Goal: Find specific page/section: Find specific page/section

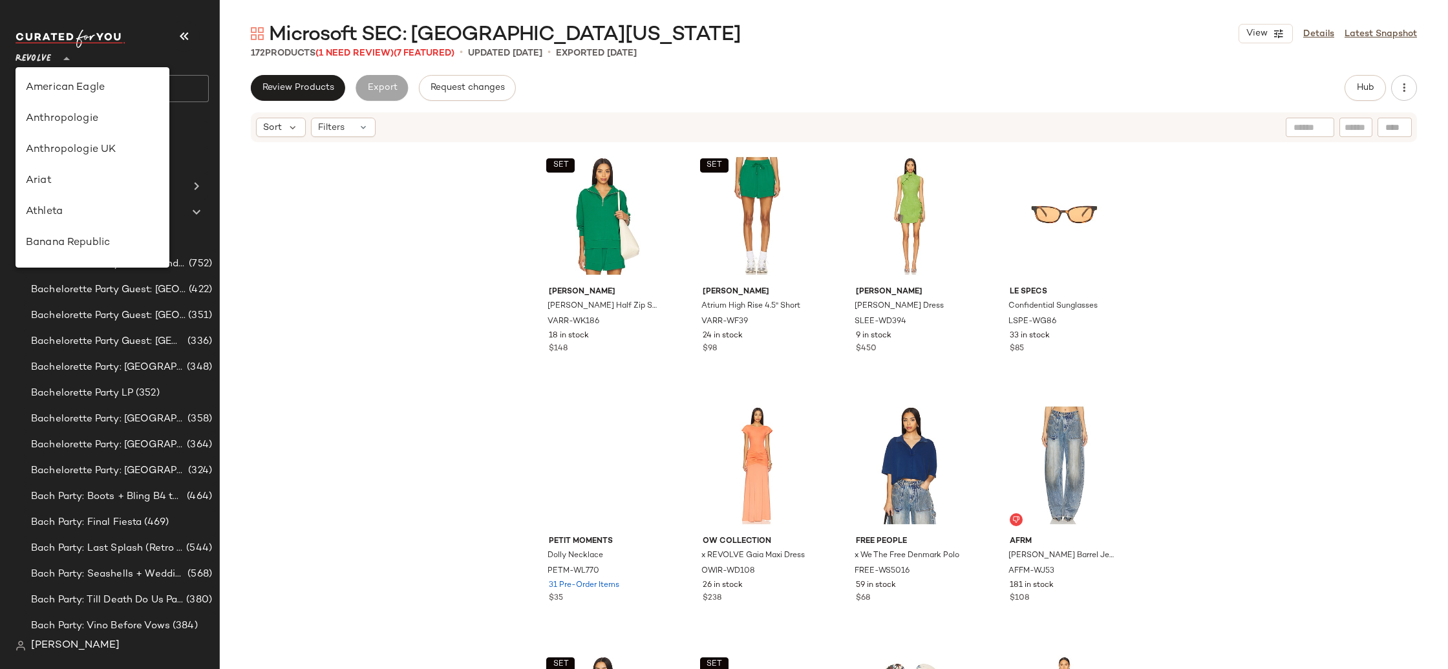
drag, startPoint x: 47, startPoint y: 58, endPoint x: 65, endPoint y: 81, distance: 28.6
click at [47, 59] on span "Revolve" at bounding box center [34, 55] width 36 height 23
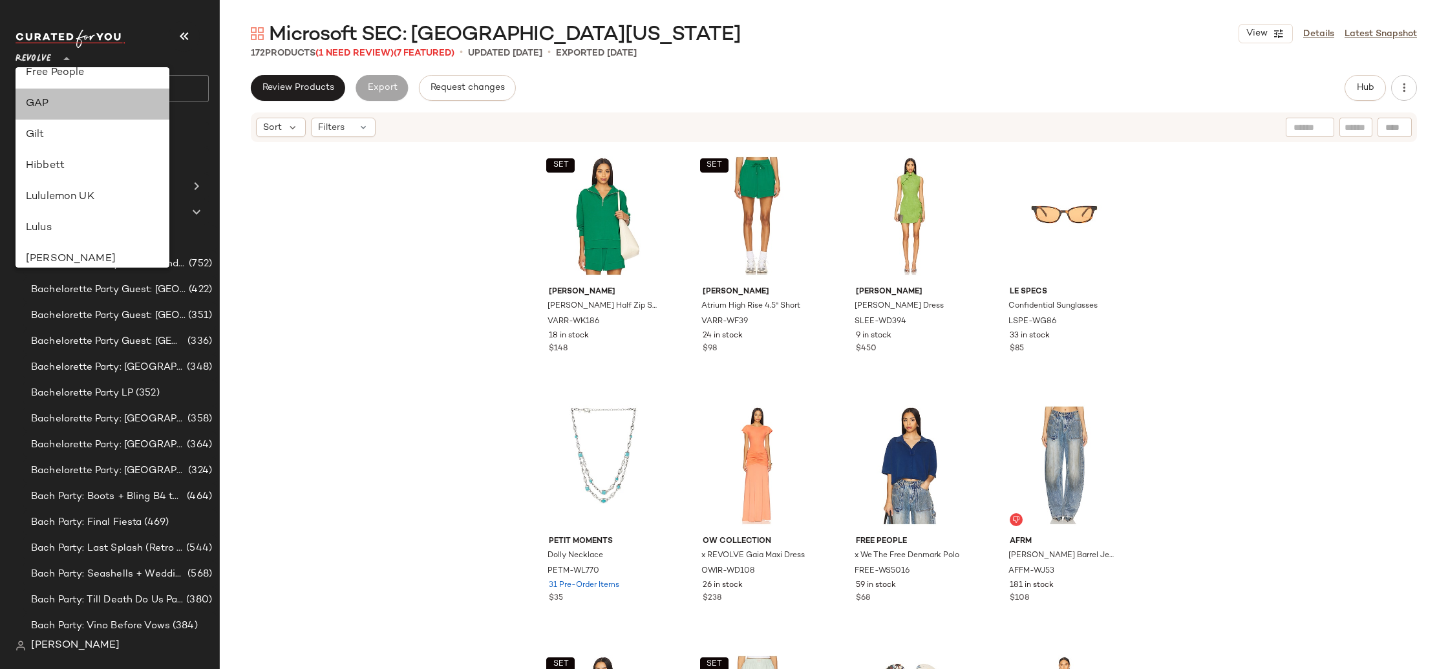
click at [95, 116] on div "GAP" at bounding box center [93, 104] width 154 height 31
type input "**"
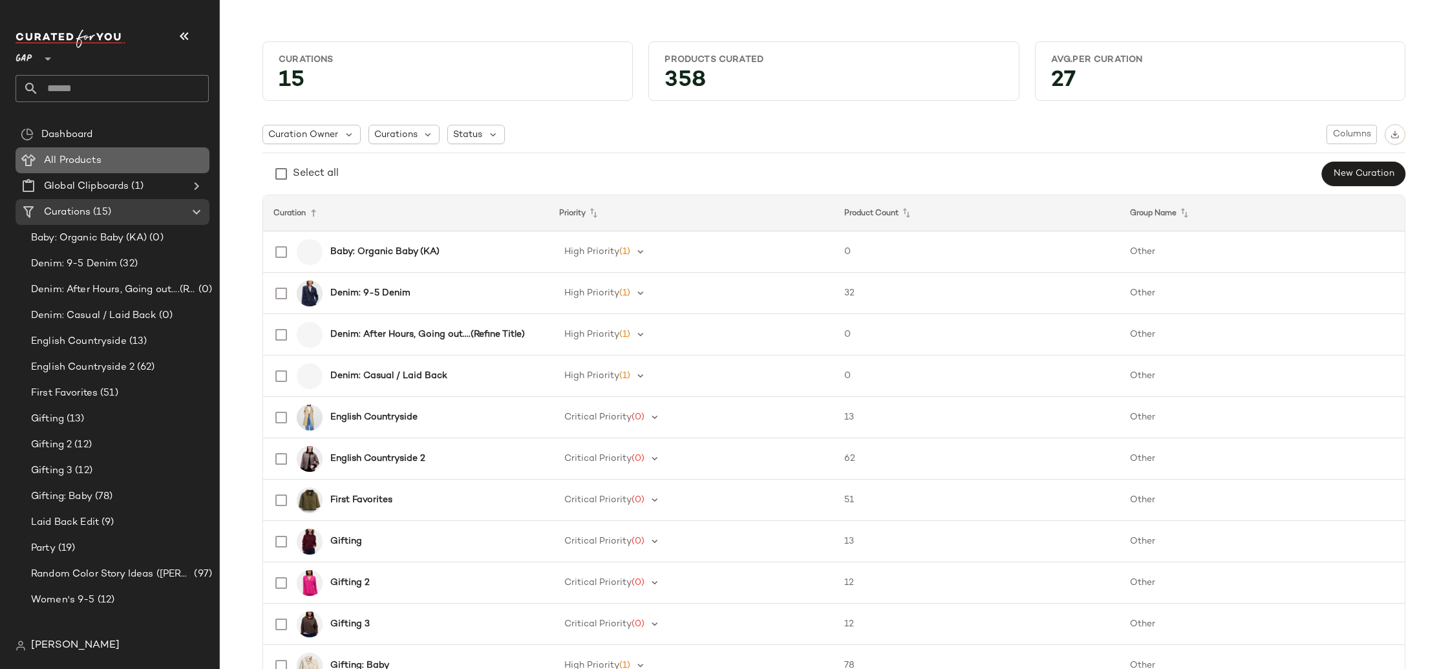
click at [116, 163] on div "All Products" at bounding box center [122, 160] width 164 height 15
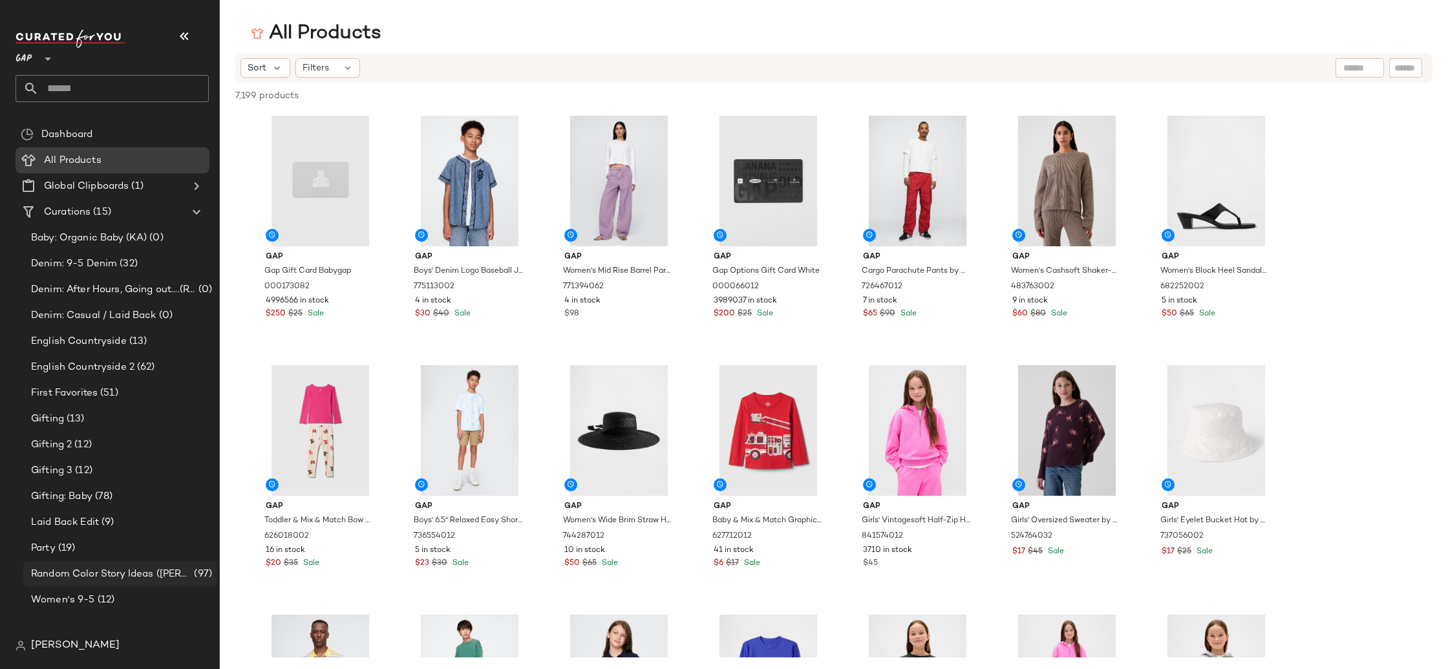
click at [151, 578] on span "Random Color Story Ideas ([PERSON_NAME])" at bounding box center [111, 574] width 160 height 15
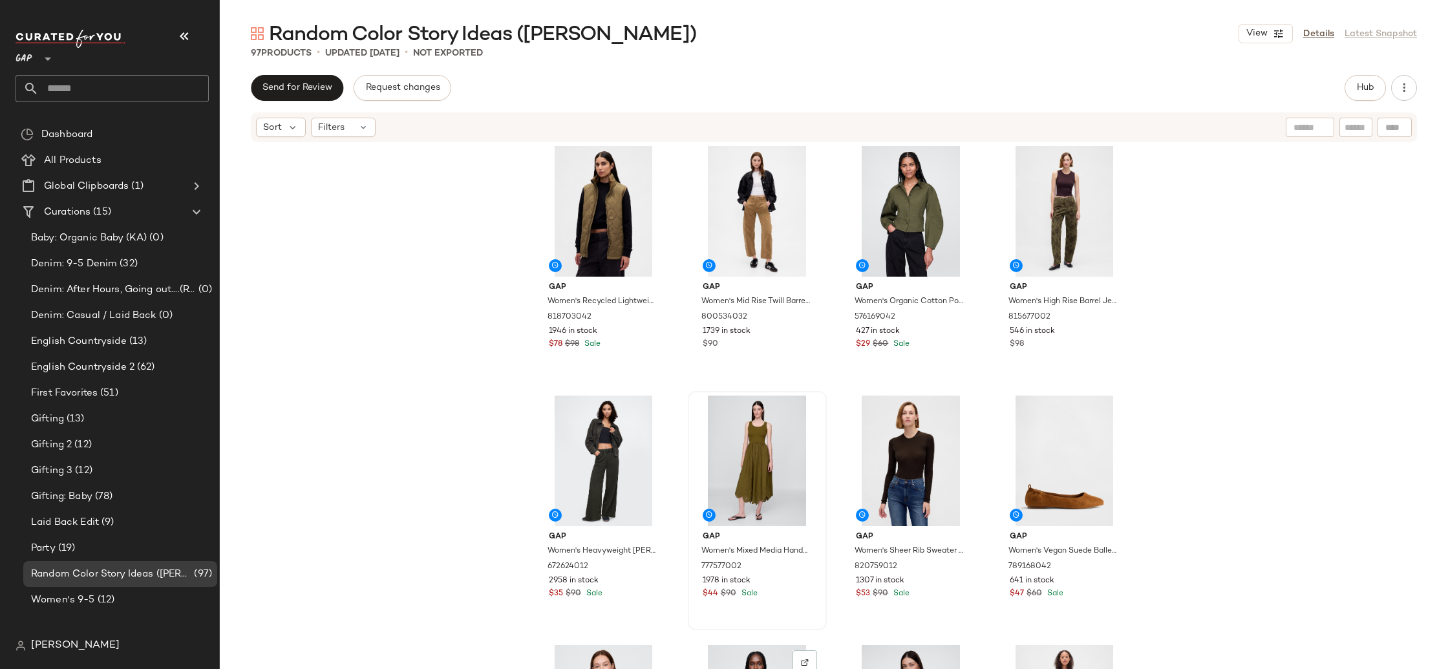
scroll to position [2657, 0]
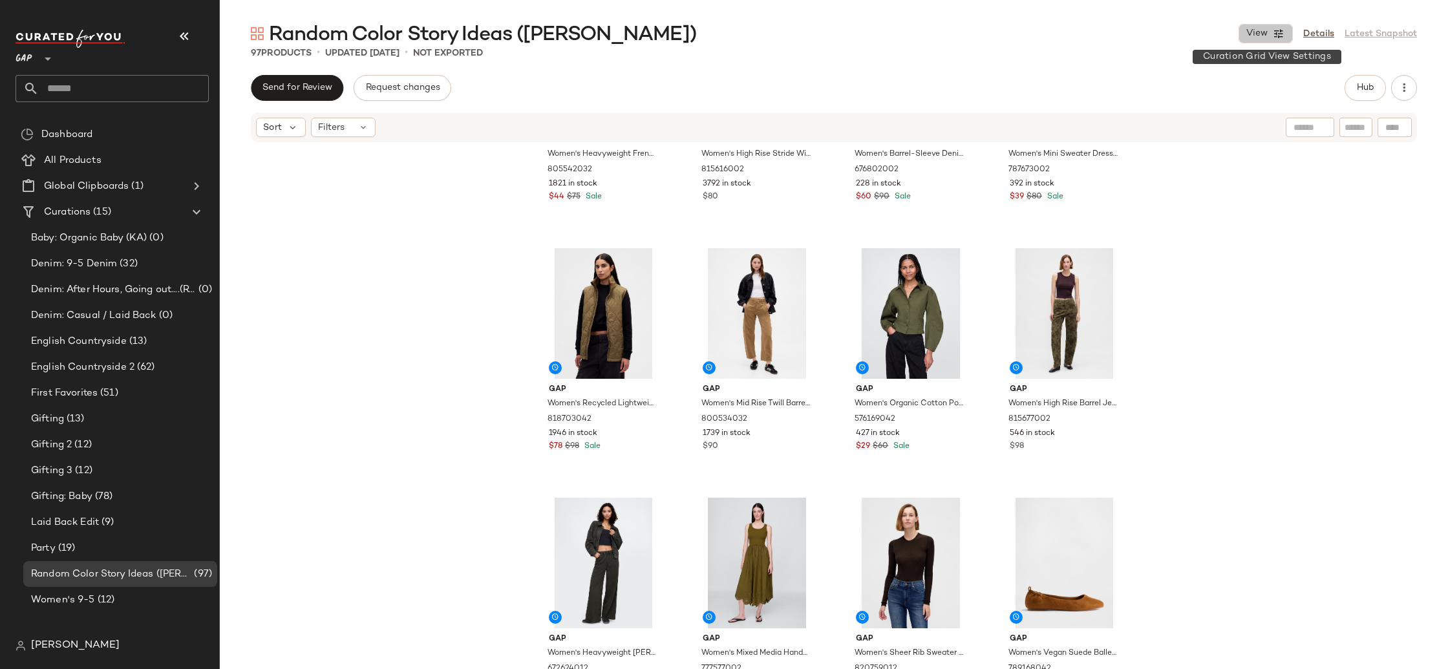
drag, startPoint x: 1267, startPoint y: 37, endPoint x: 1246, endPoint y: 90, distance: 57.7
click at [1268, 37] on span "View" at bounding box center [1257, 33] width 22 height 10
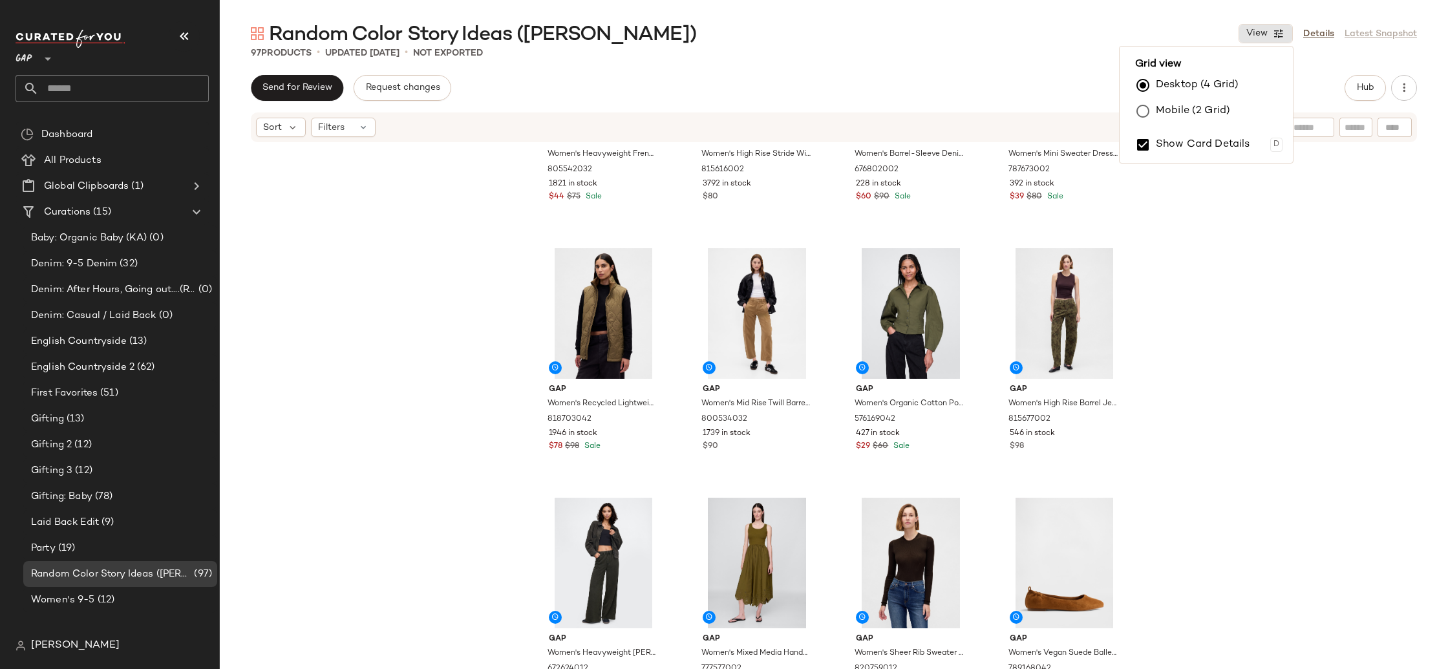
drag, startPoint x: 1171, startPoint y: 142, endPoint x: 1194, endPoint y: 198, distance: 60.6
click at [1171, 142] on label "Show Card Details" at bounding box center [1203, 145] width 94 height 36
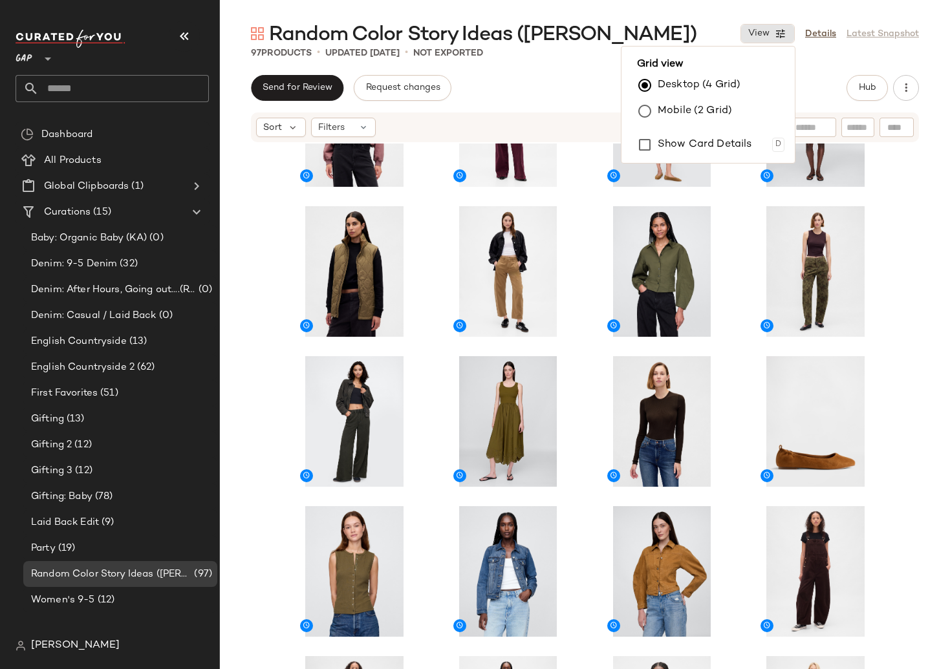
scroll to position [1606, 0]
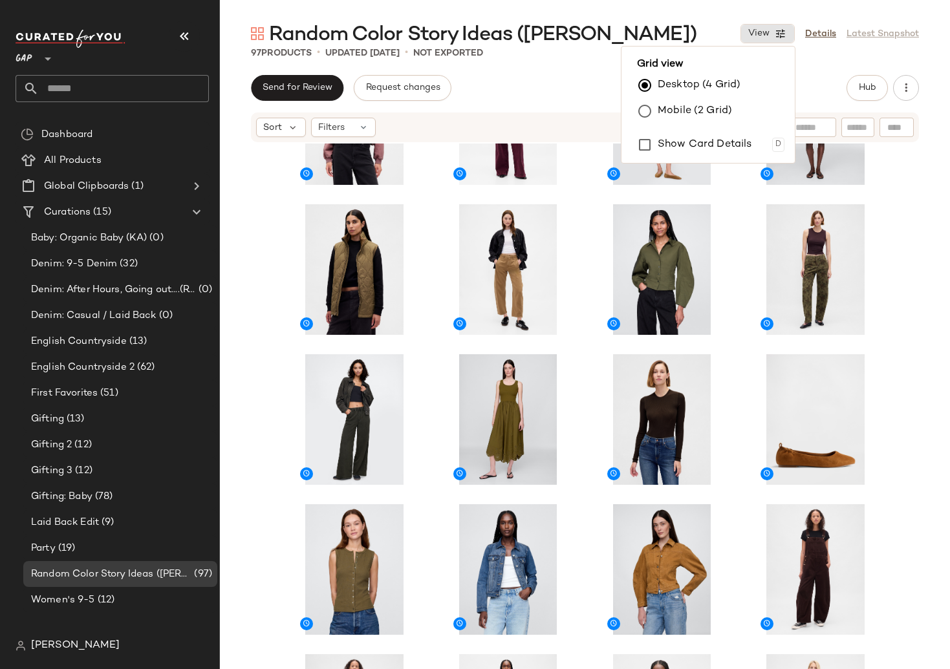
click at [887, 372] on div at bounding box center [585, 425] width 730 height 564
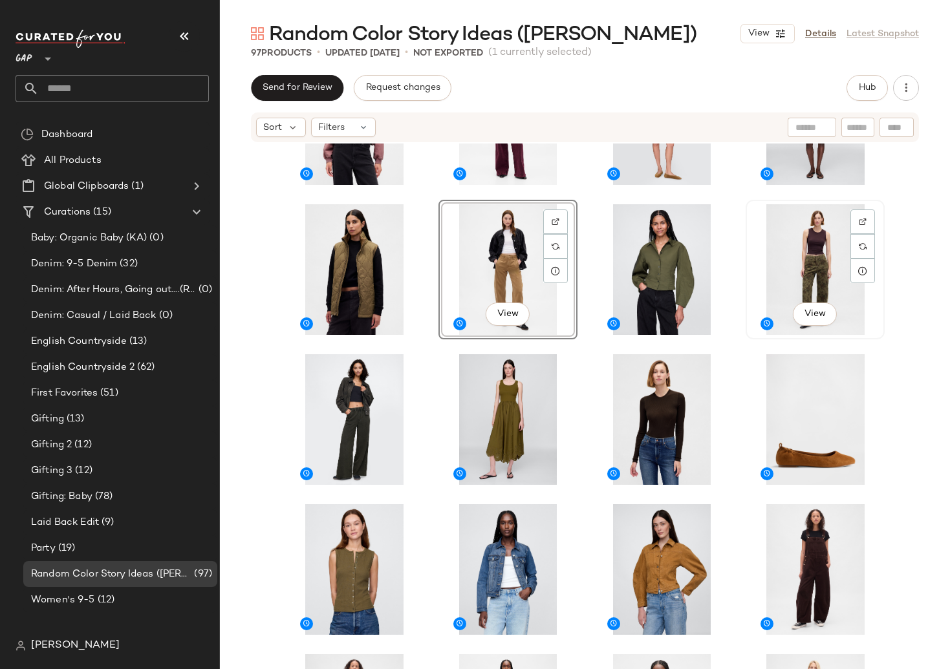
scroll to position [1604, 0]
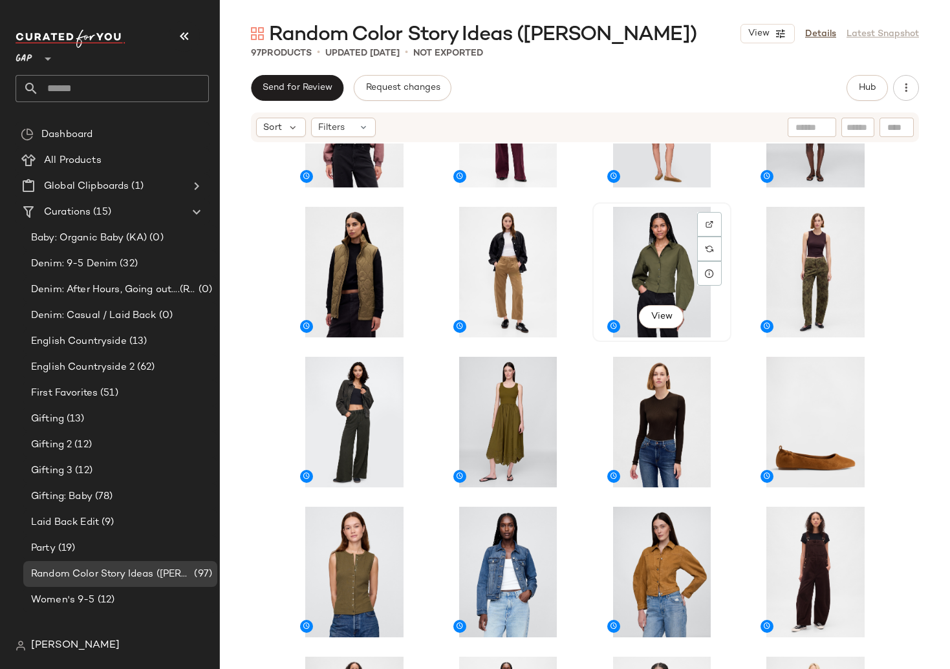
click at [659, 264] on div "View" at bounding box center [662, 272] width 130 height 131
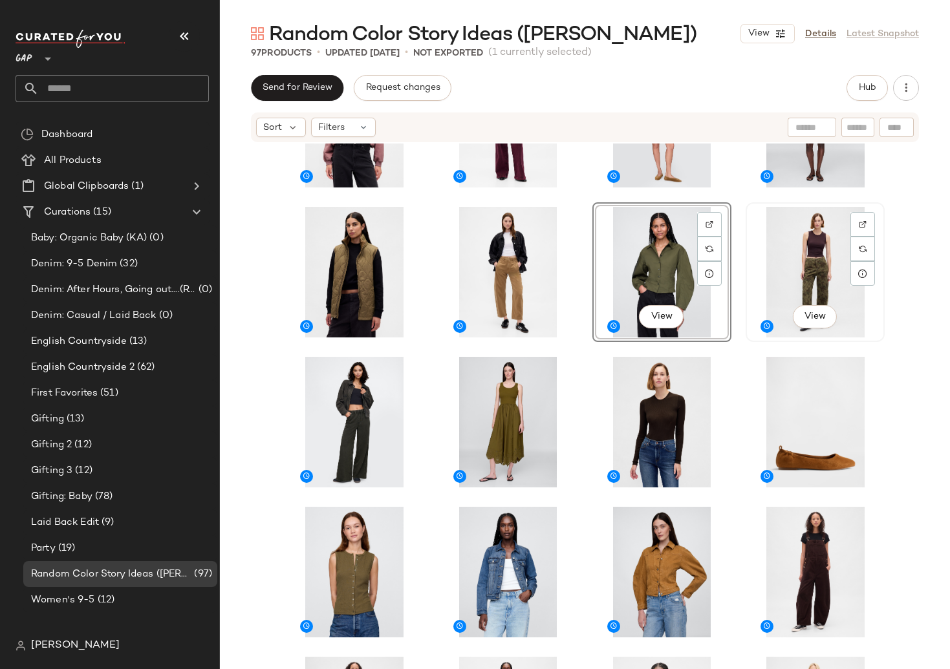
click at [796, 261] on div "View" at bounding box center [815, 272] width 130 height 131
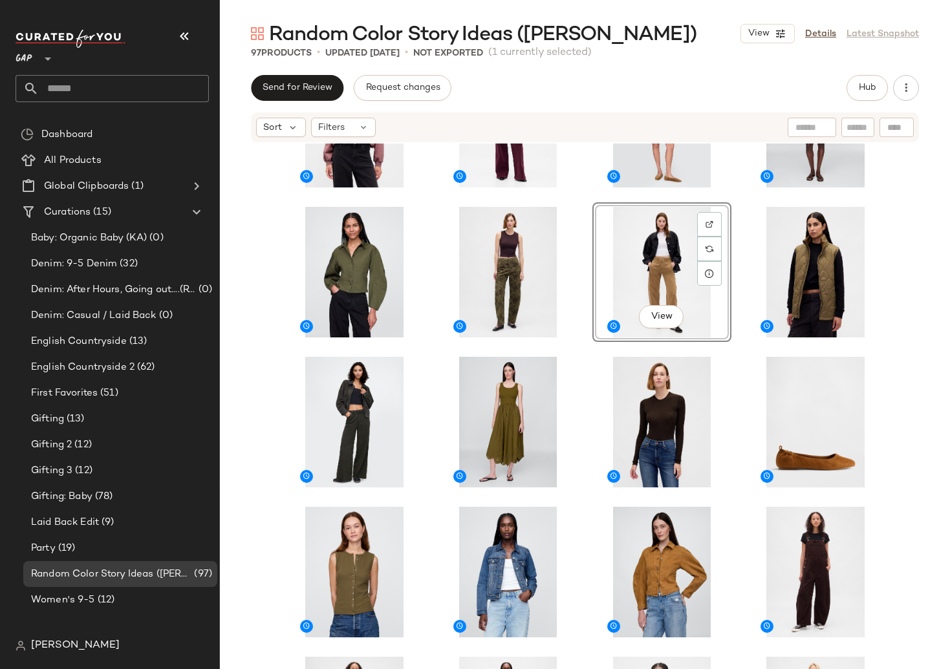
click at [907, 308] on div "View" at bounding box center [585, 425] width 730 height 564
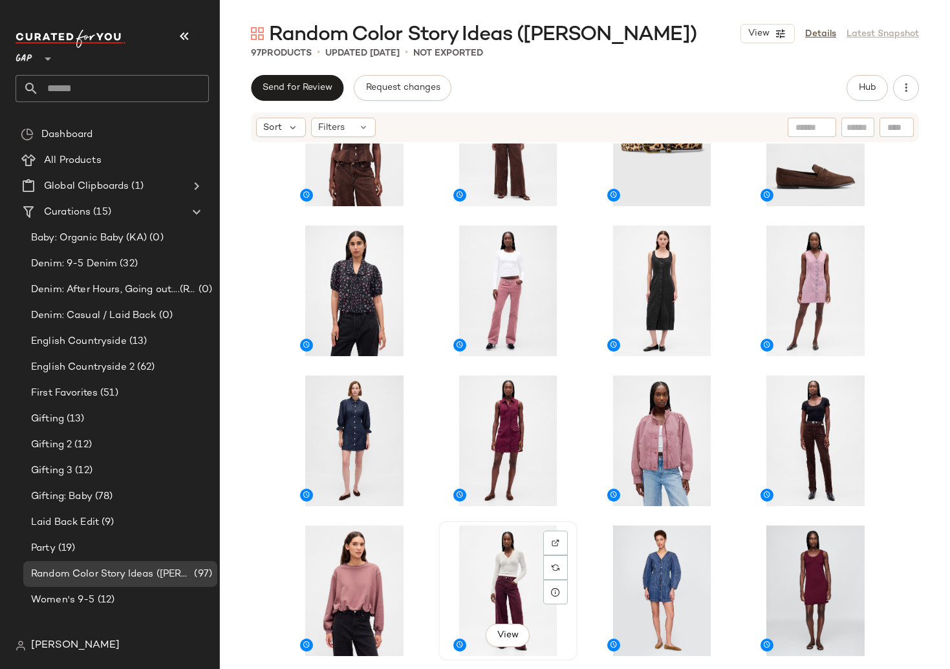
scroll to position [1140, 0]
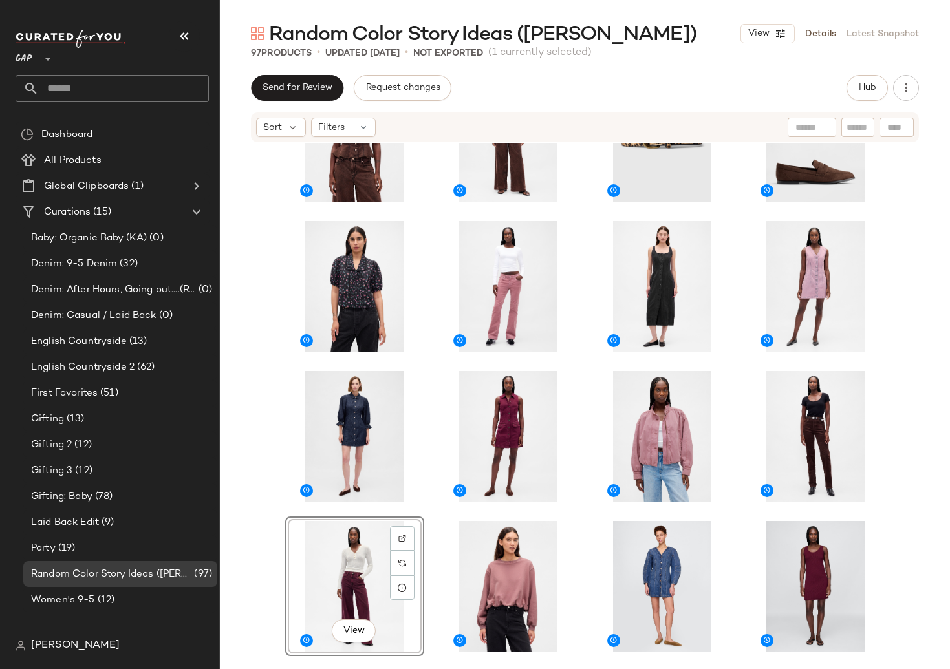
click at [577, 569] on div "View" at bounding box center [585, 425] width 730 height 564
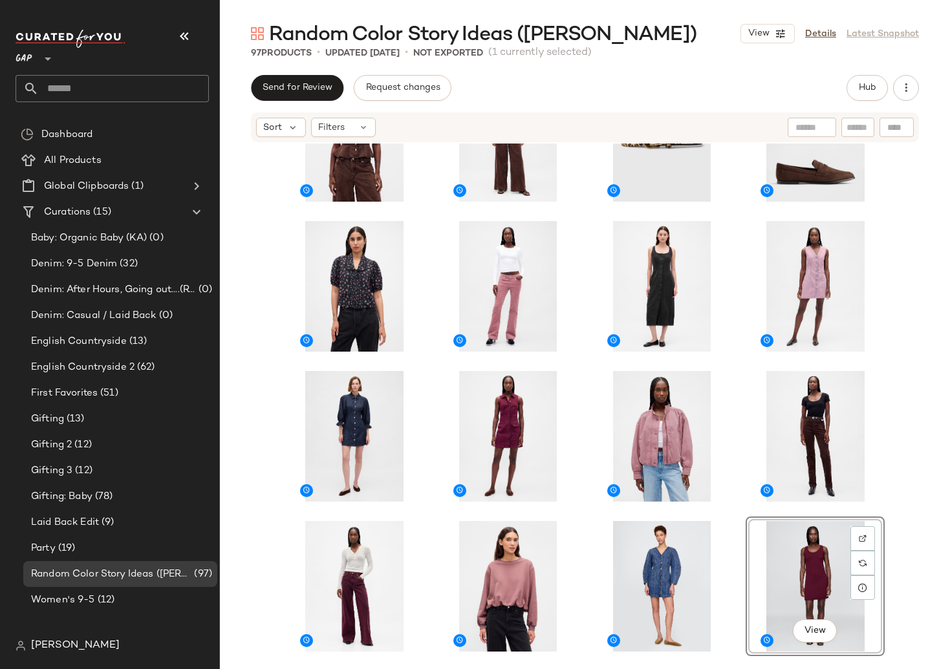
click at [908, 507] on div "View" at bounding box center [585, 425] width 730 height 564
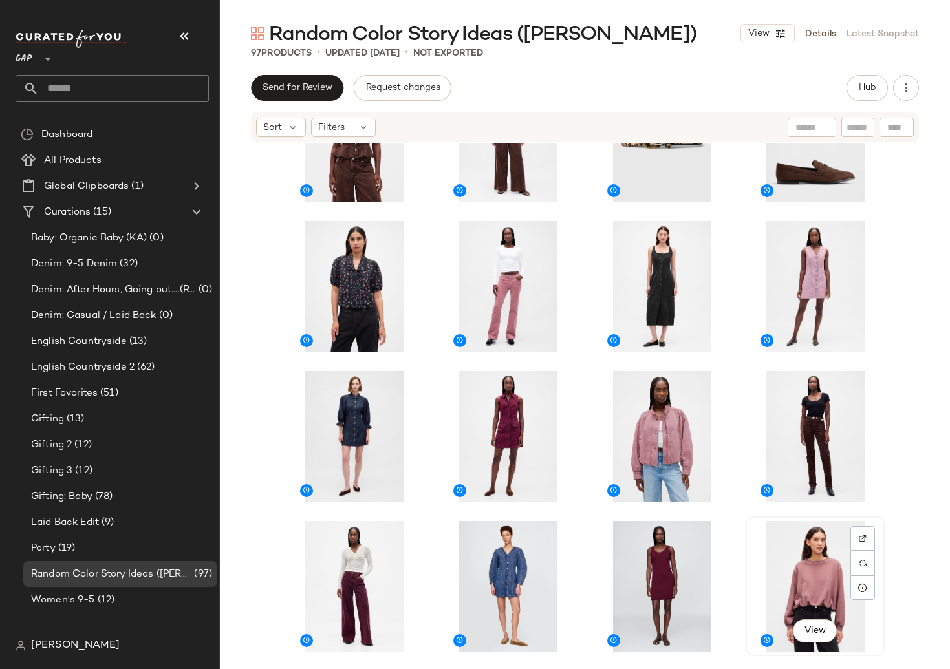
click at [880, 529] on div "View" at bounding box center [814, 586] width 139 height 140
click at [897, 520] on div "View" at bounding box center [585, 425] width 730 height 564
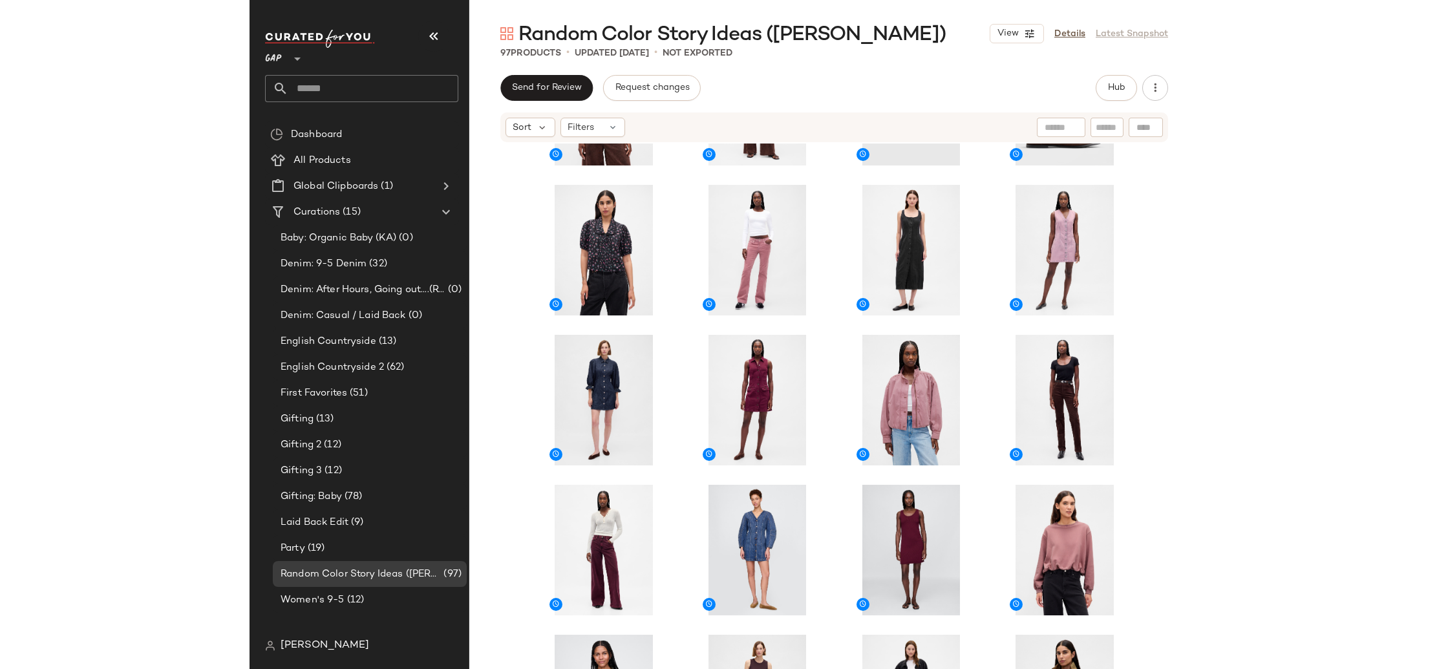
scroll to position [1176, 0]
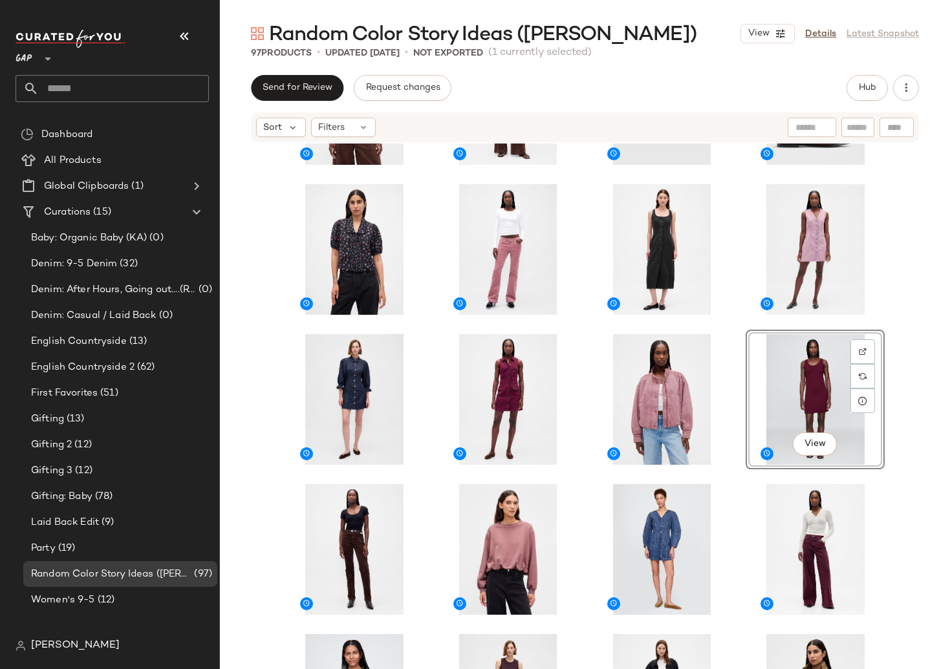
click at [917, 493] on div "View" at bounding box center [585, 425] width 730 height 564
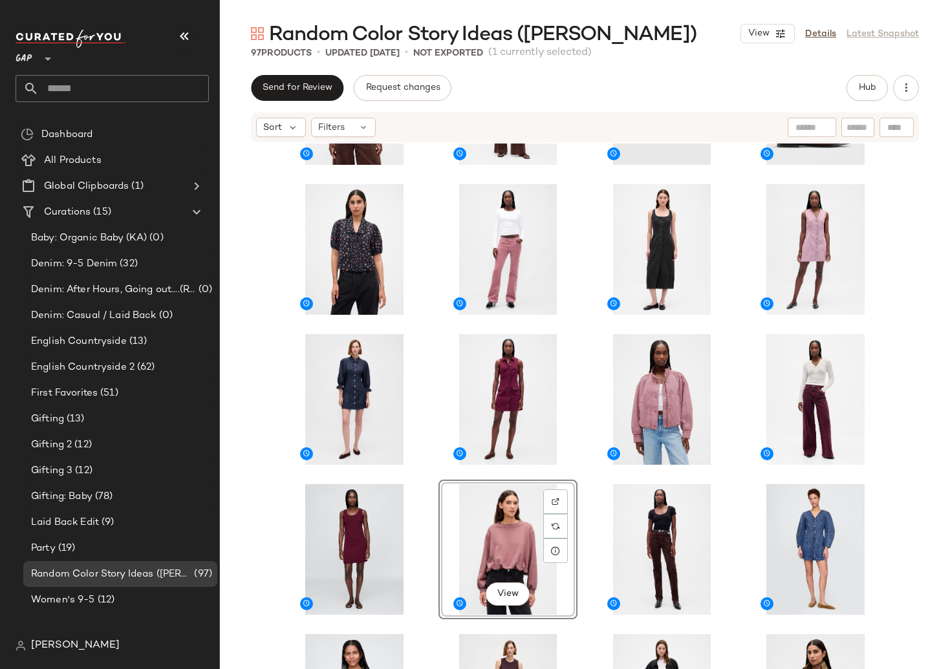
click at [909, 535] on div "View" at bounding box center [585, 425] width 730 height 564
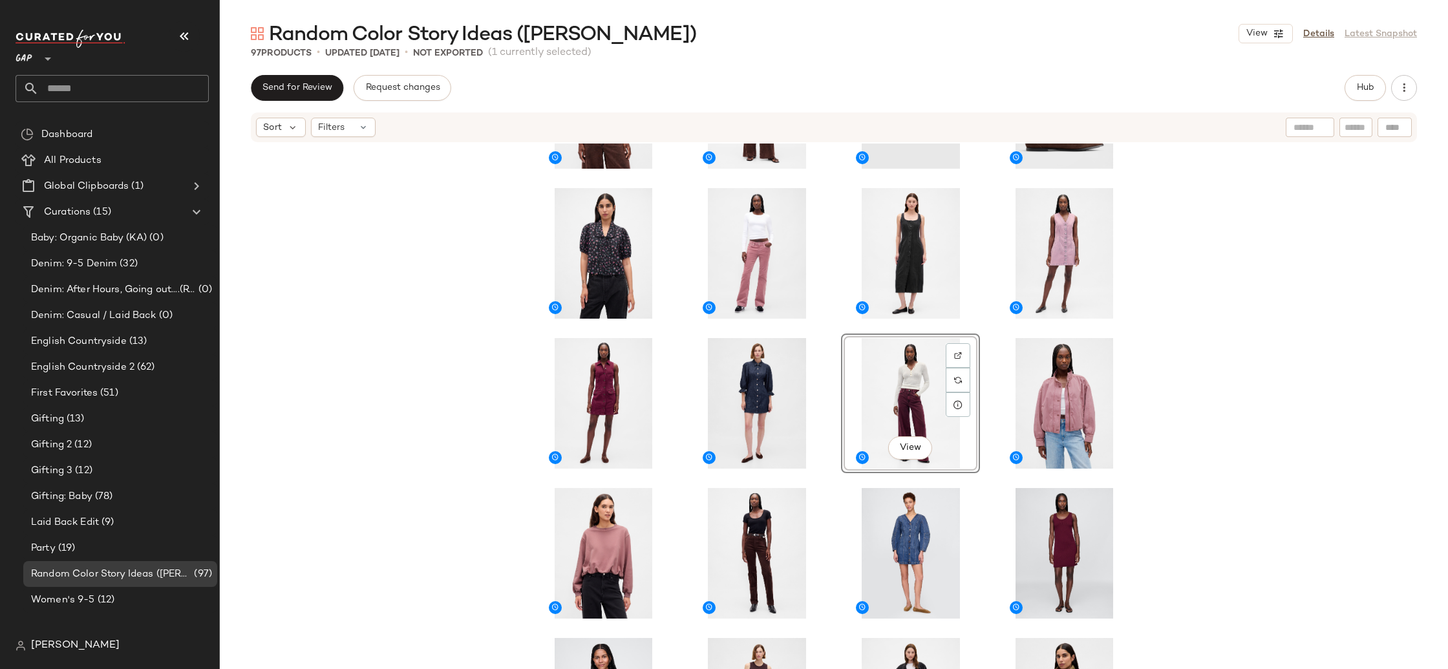
scroll to position [1174, 0]
click at [1265, 401] on div "View" at bounding box center [834, 425] width 1228 height 564
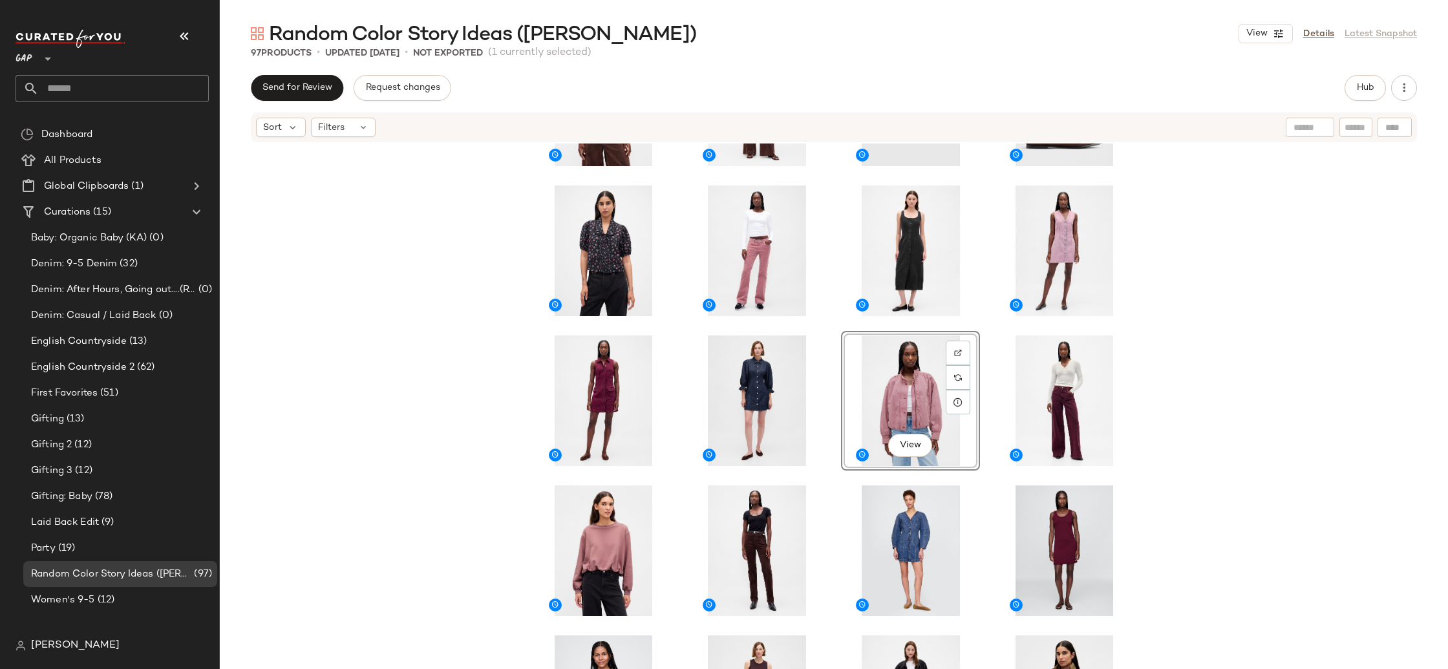
click at [1339, 394] on div "View" at bounding box center [834, 425] width 1228 height 564
